Goal: Register for event/course

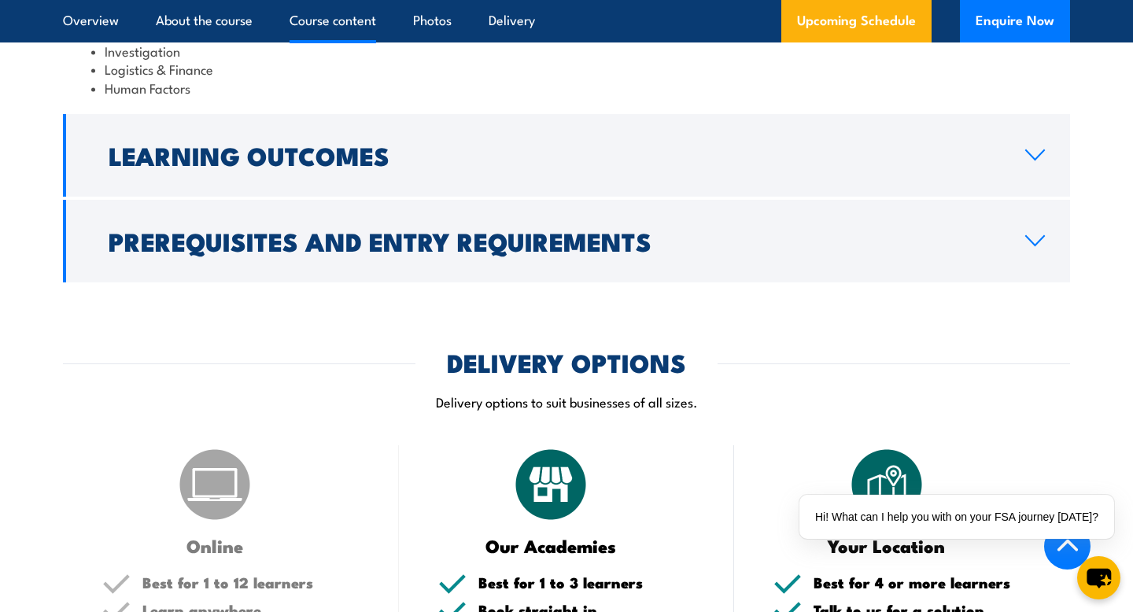
scroll to position [1670, 0]
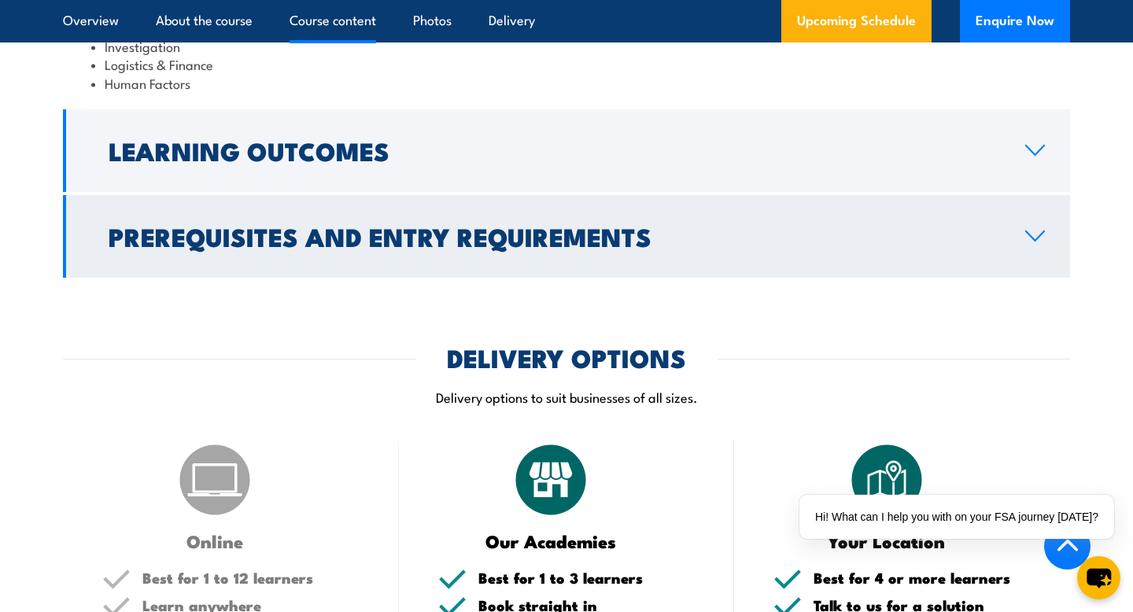
click at [571, 225] on h2 "Prerequisites and Entry Requirements" at bounding box center [555, 236] width 892 height 22
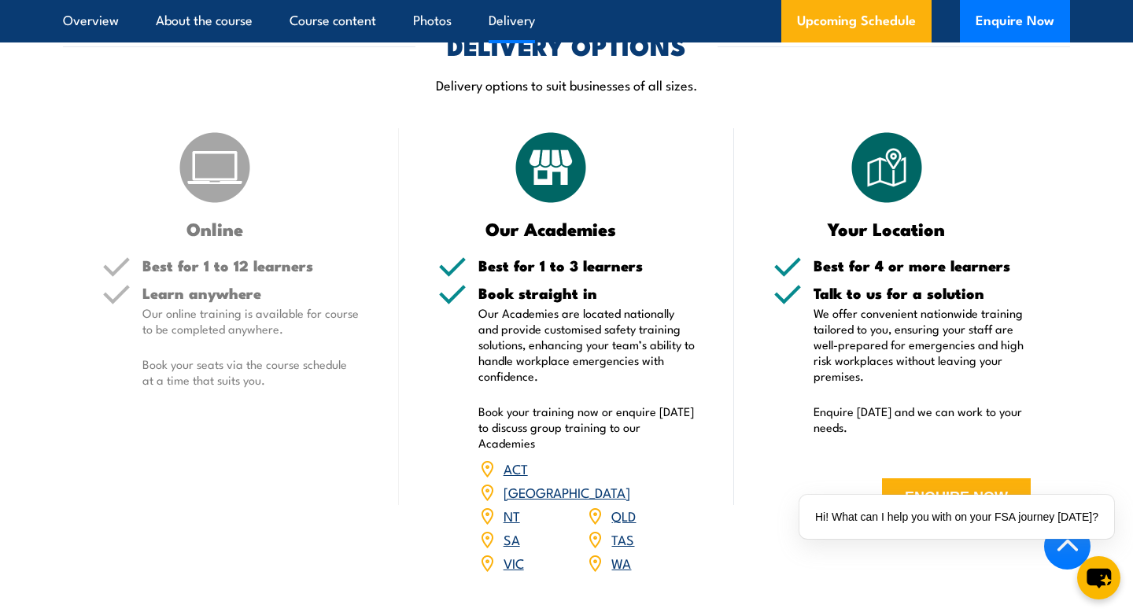
scroll to position [2200, 0]
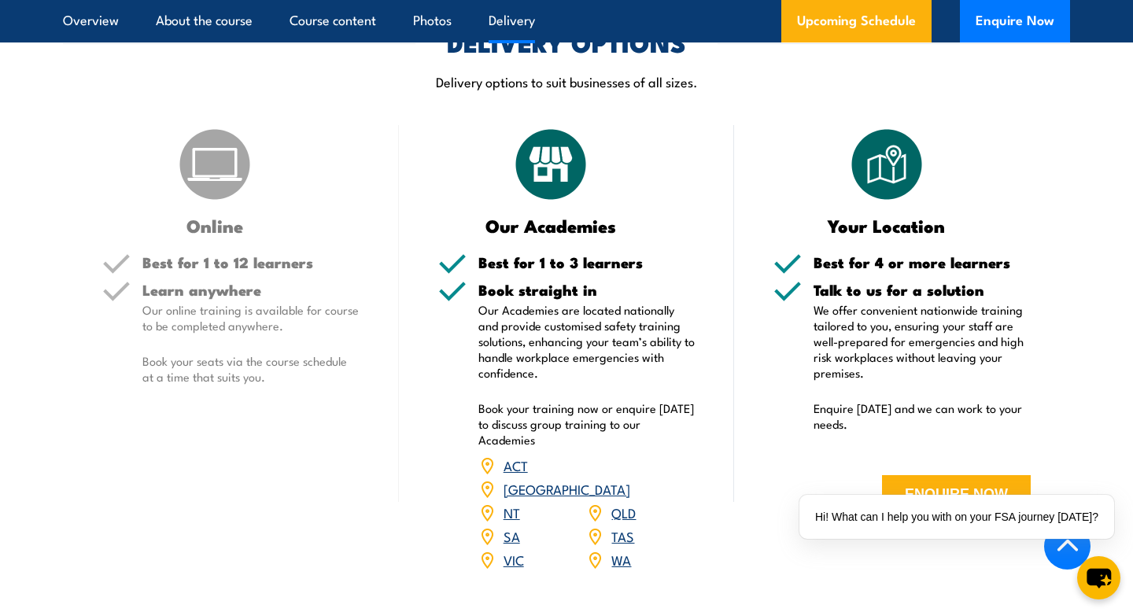
click at [630, 479] on link "[GEOGRAPHIC_DATA]" at bounding box center [567, 488] width 127 height 19
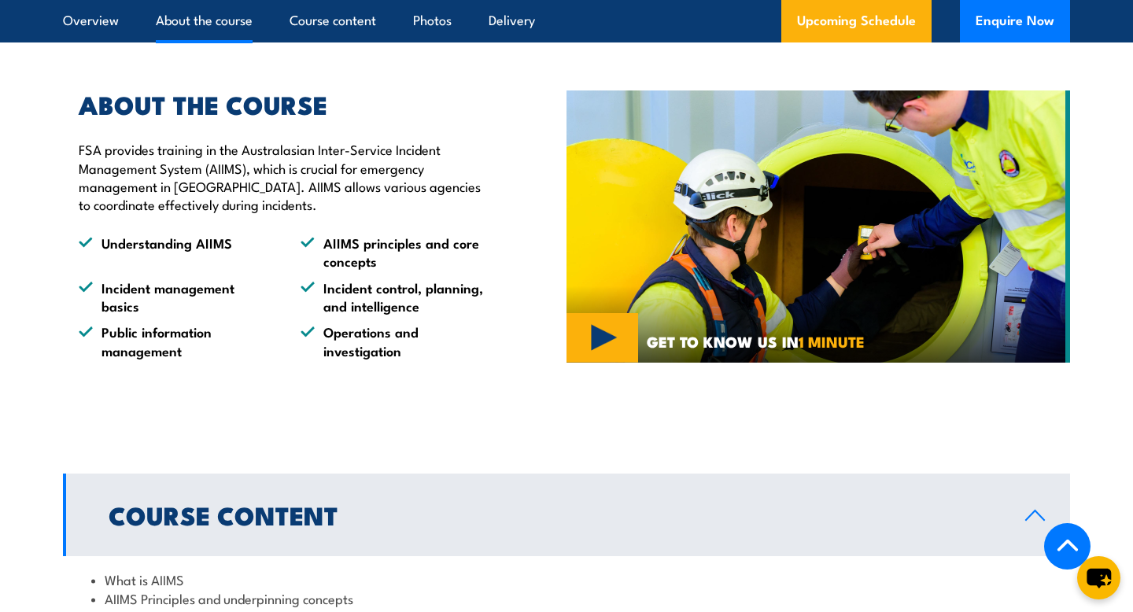
scroll to position [822, 0]
